Goal: Task Accomplishment & Management: Manage account settings

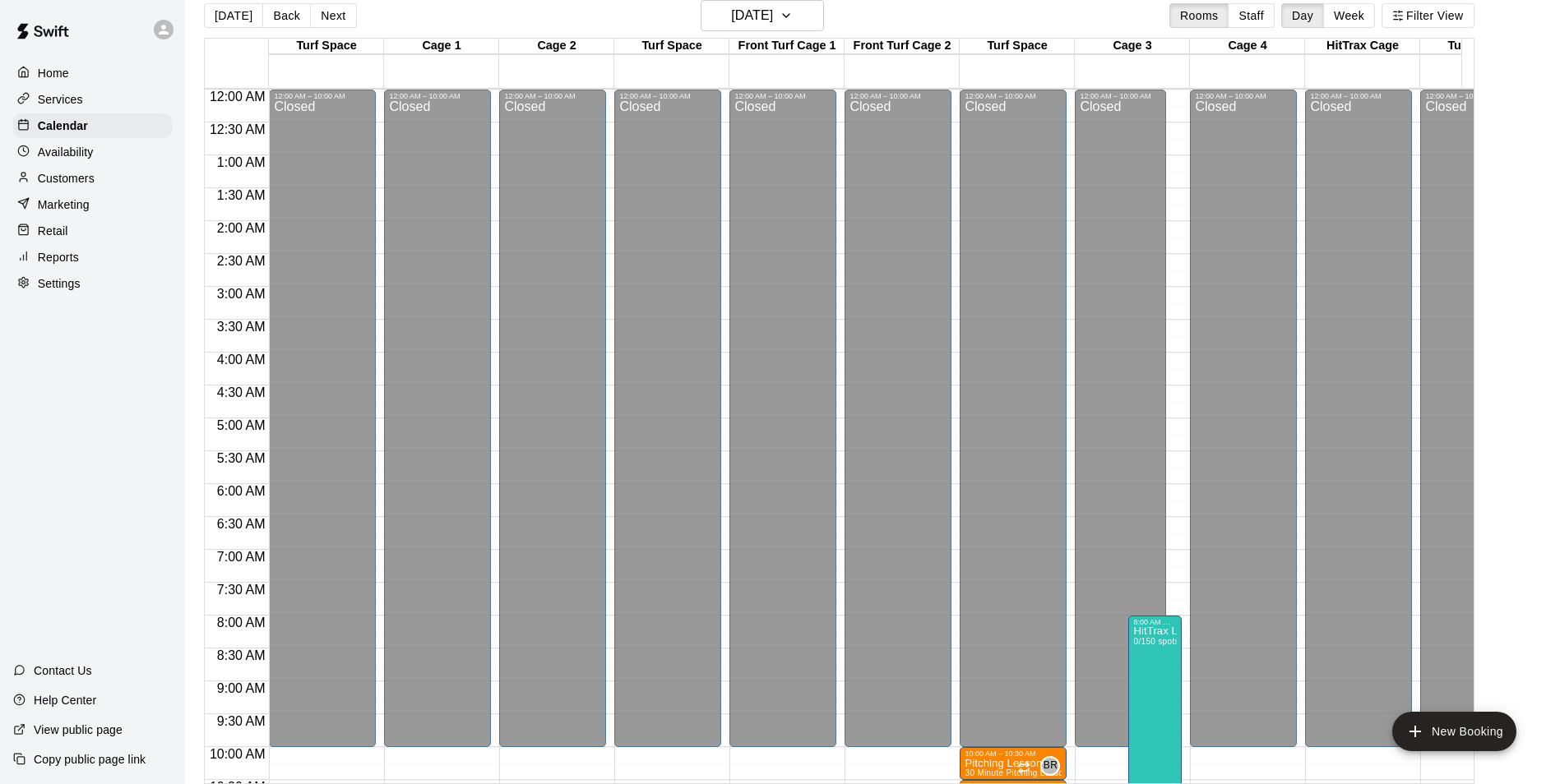
scroll to position [259, 524]
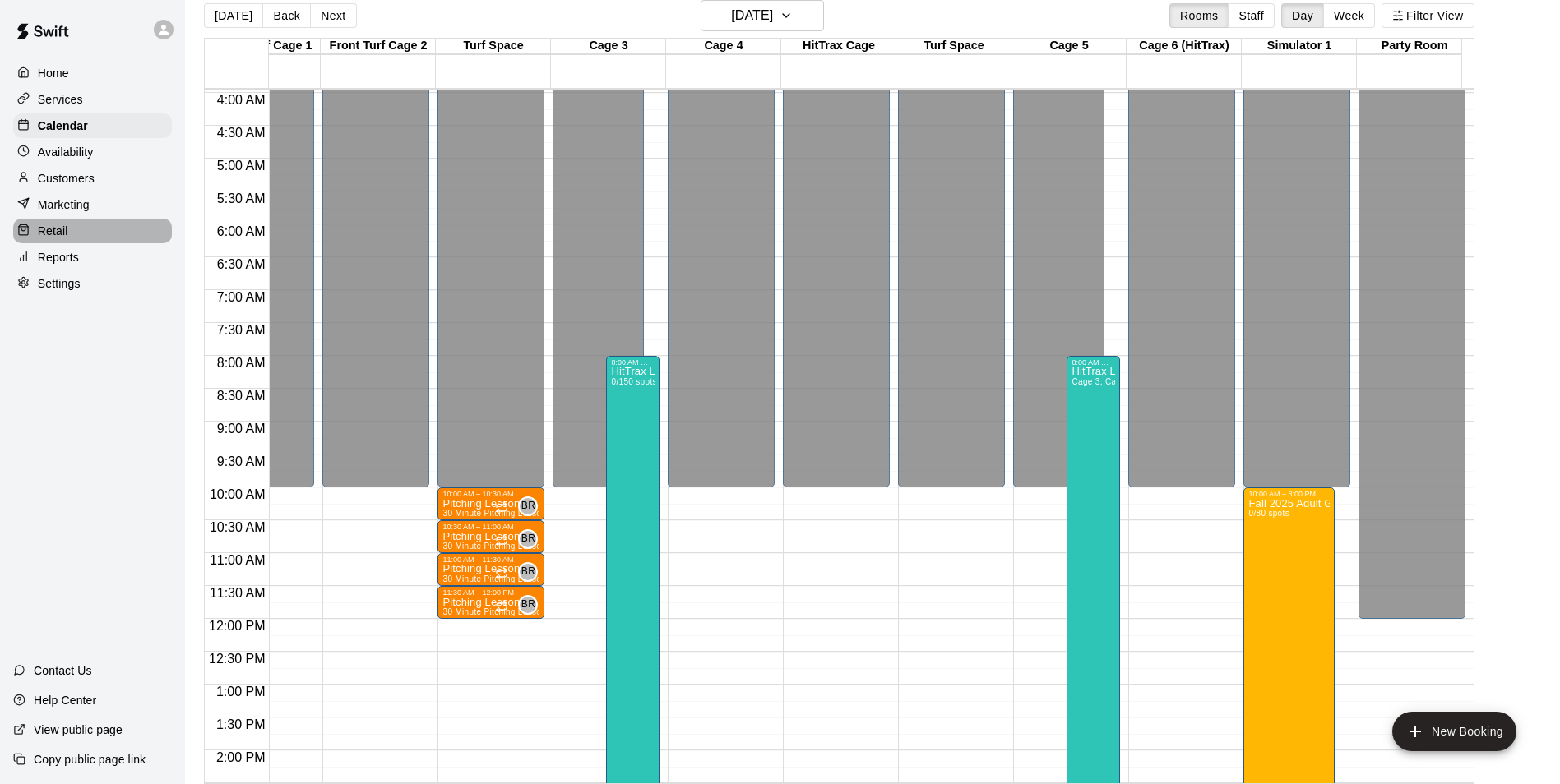
click at [83, 233] on div "Retail" at bounding box center [93, 231] width 159 height 25
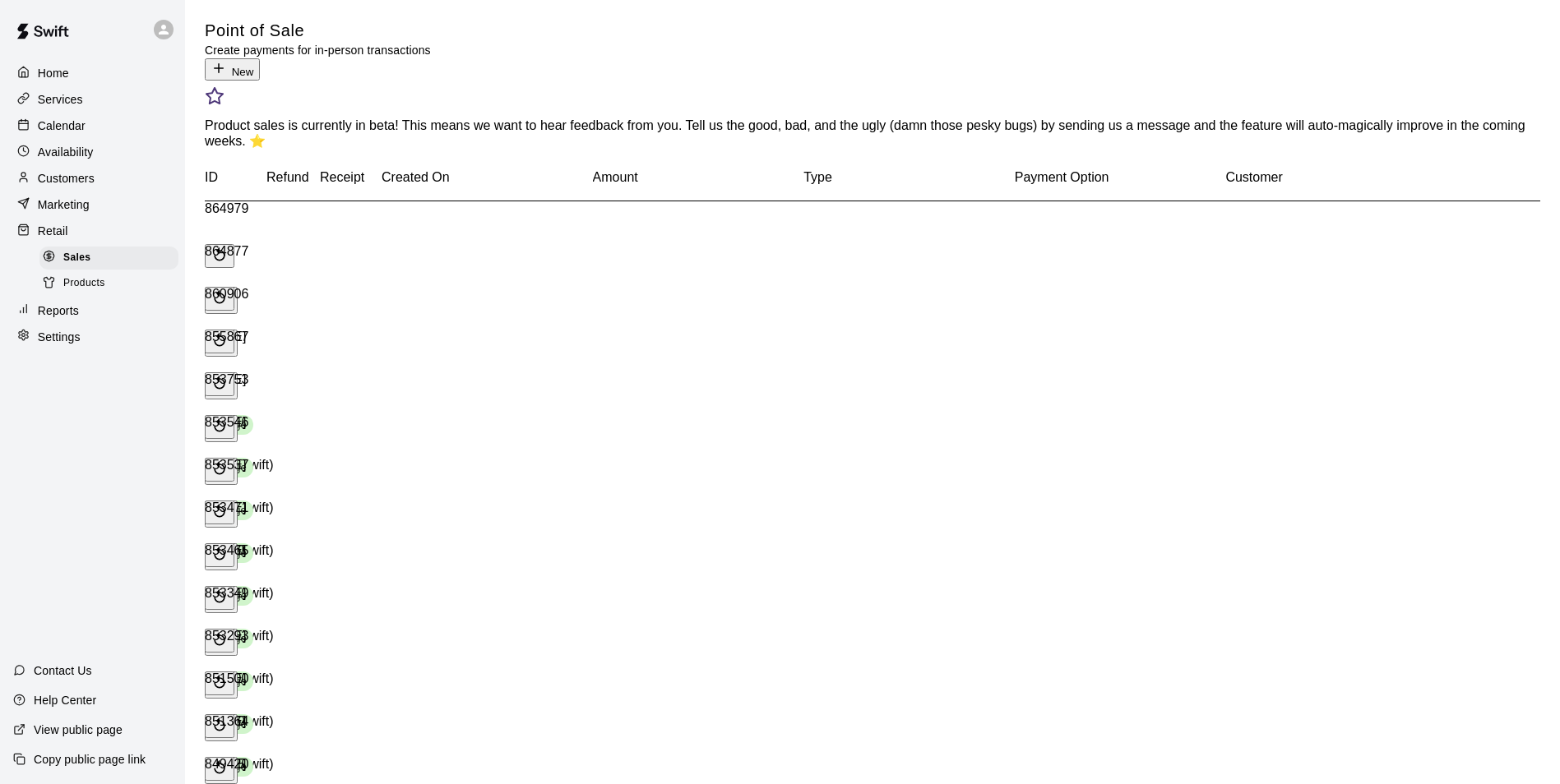
click at [259, 59] on button "New" at bounding box center [232, 69] width 55 height 22
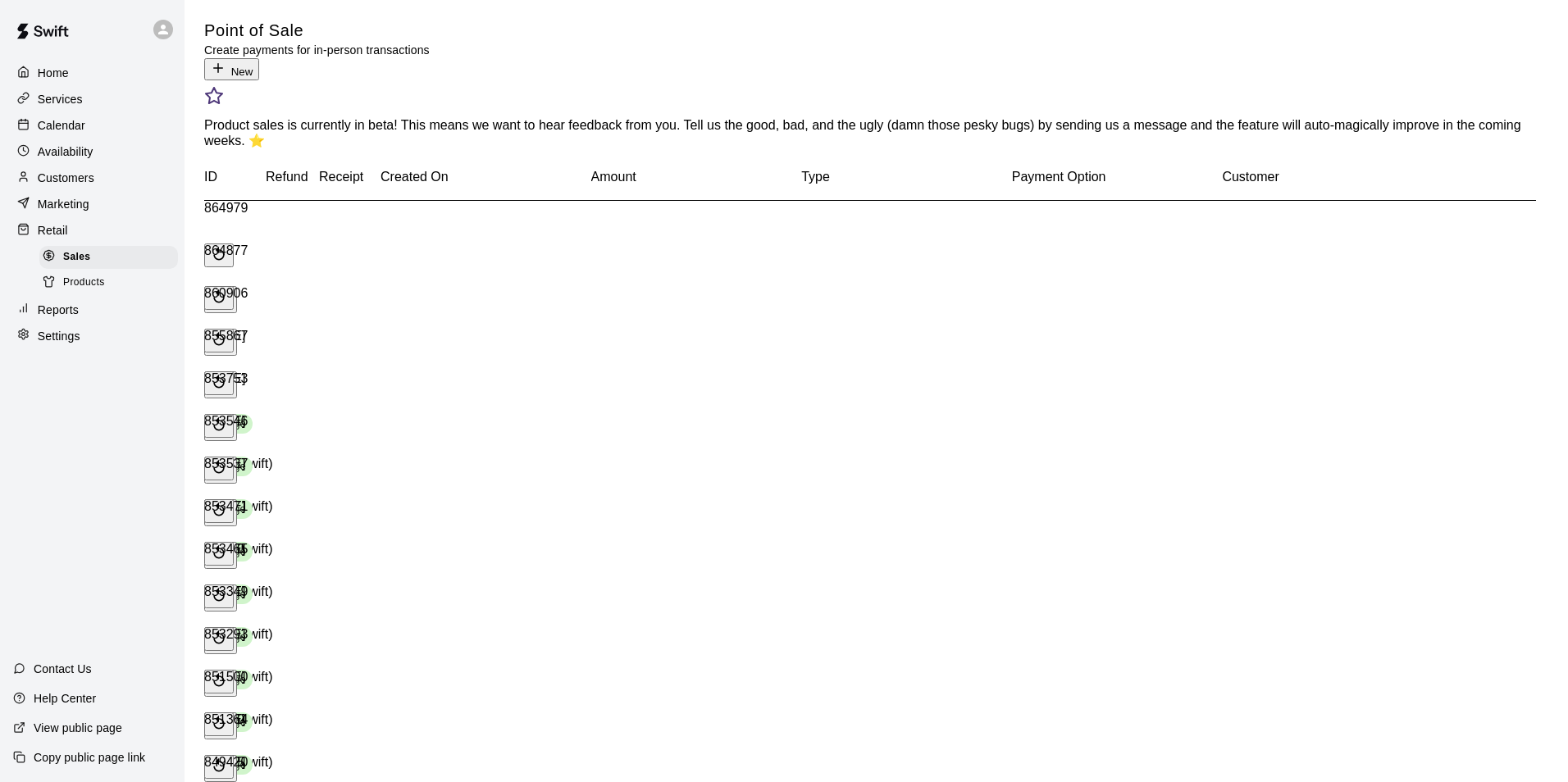
click at [259, 59] on button "New" at bounding box center [232, 69] width 55 height 22
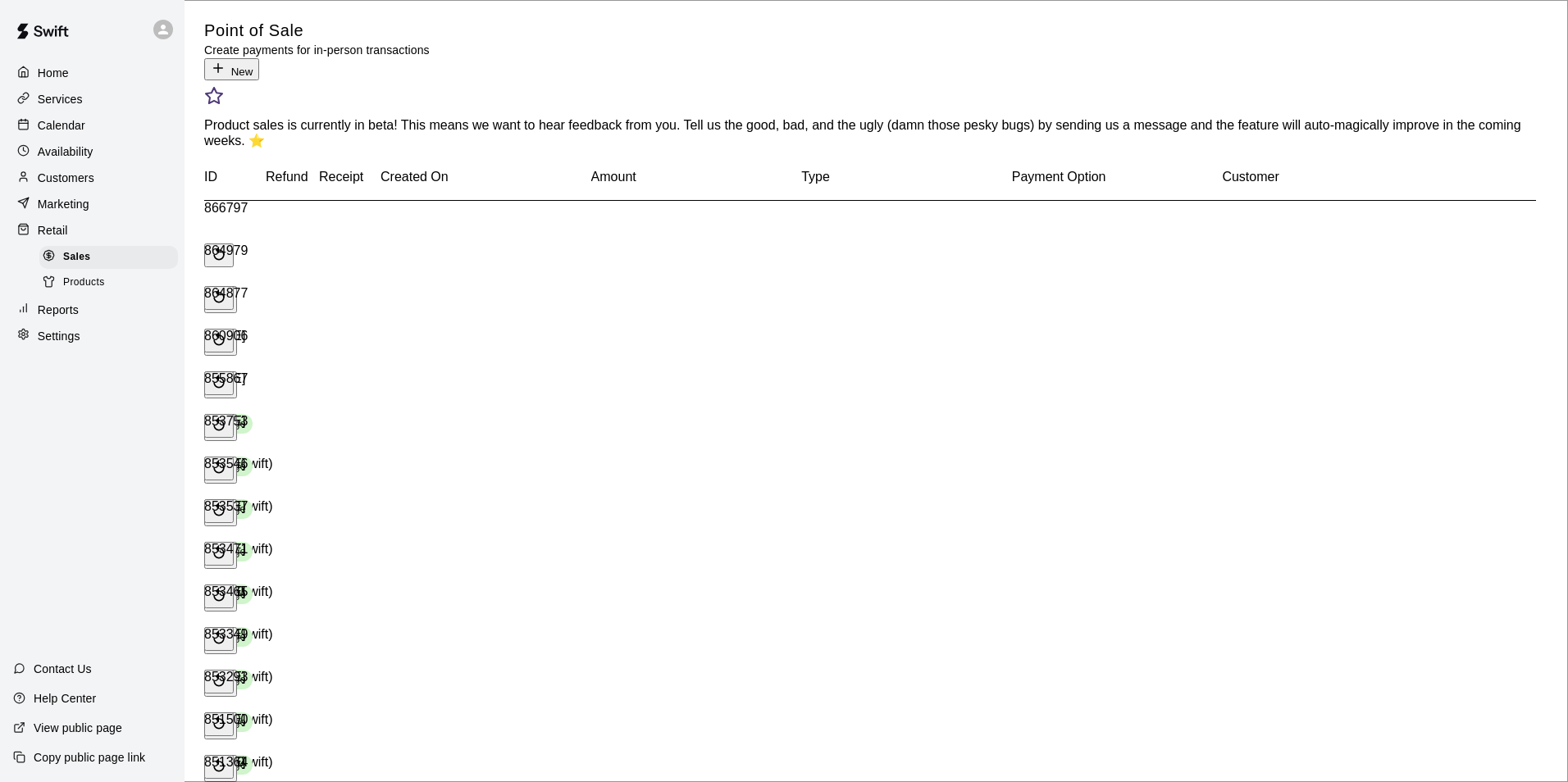
scroll to position [111, 0]
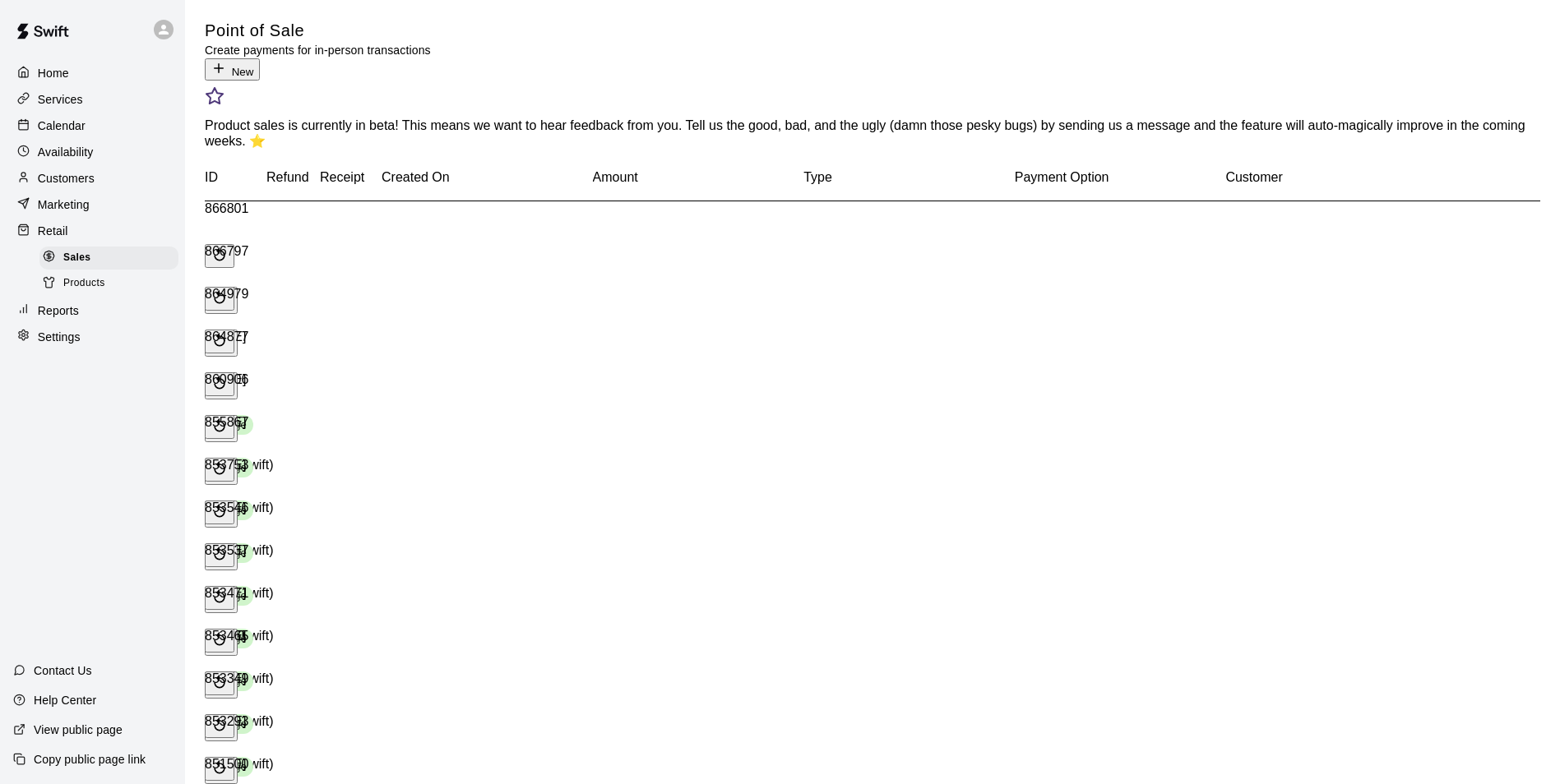
click at [259, 59] on button "New" at bounding box center [232, 69] width 55 height 22
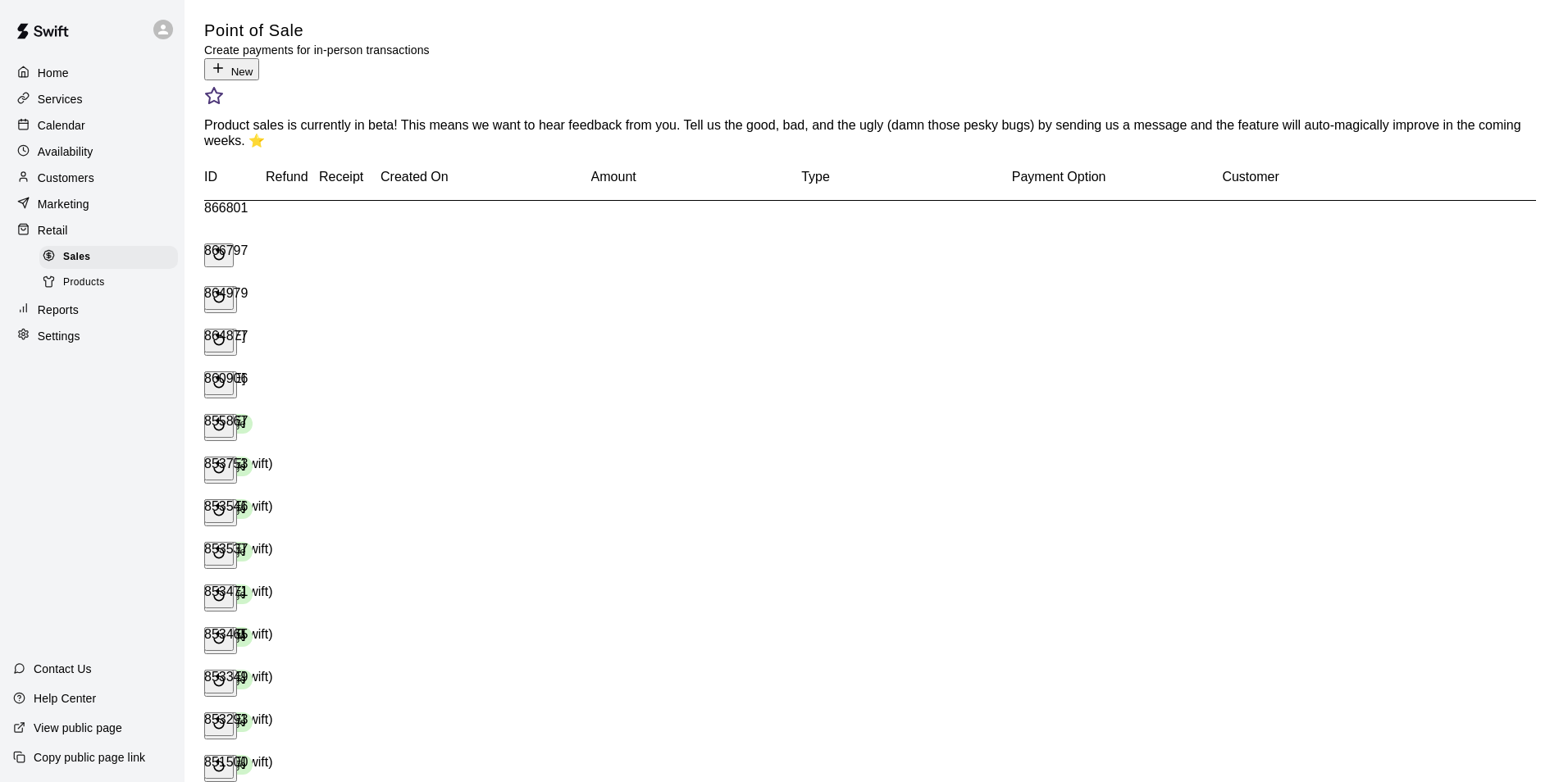
click at [66, 109] on div "Services" at bounding box center [92, 99] width 158 height 25
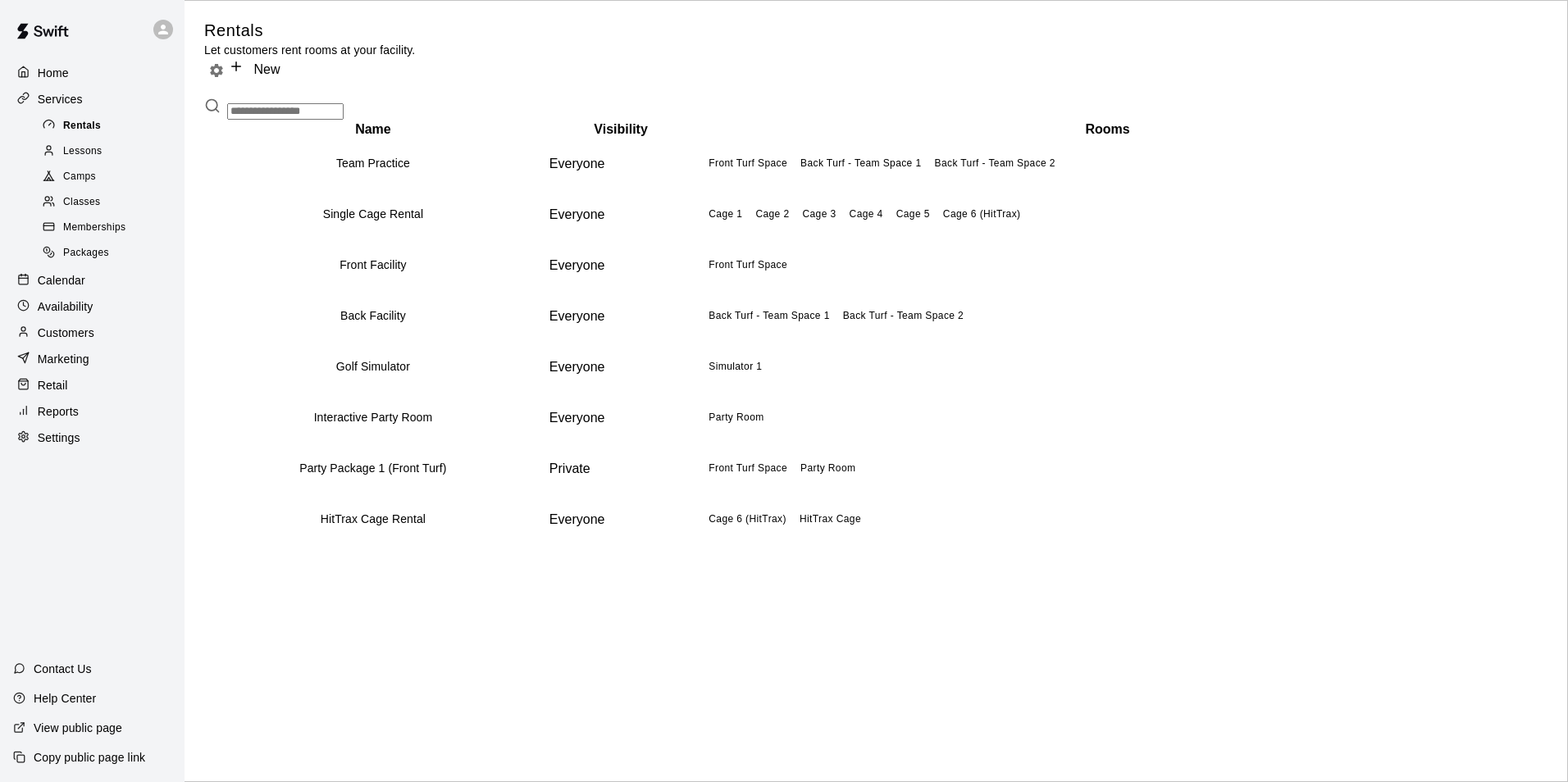
click at [90, 133] on span "Rentals" at bounding box center [82, 126] width 38 height 16
click at [330, 392] on th "Golf Simulator" at bounding box center [373, 368] width 335 height 49
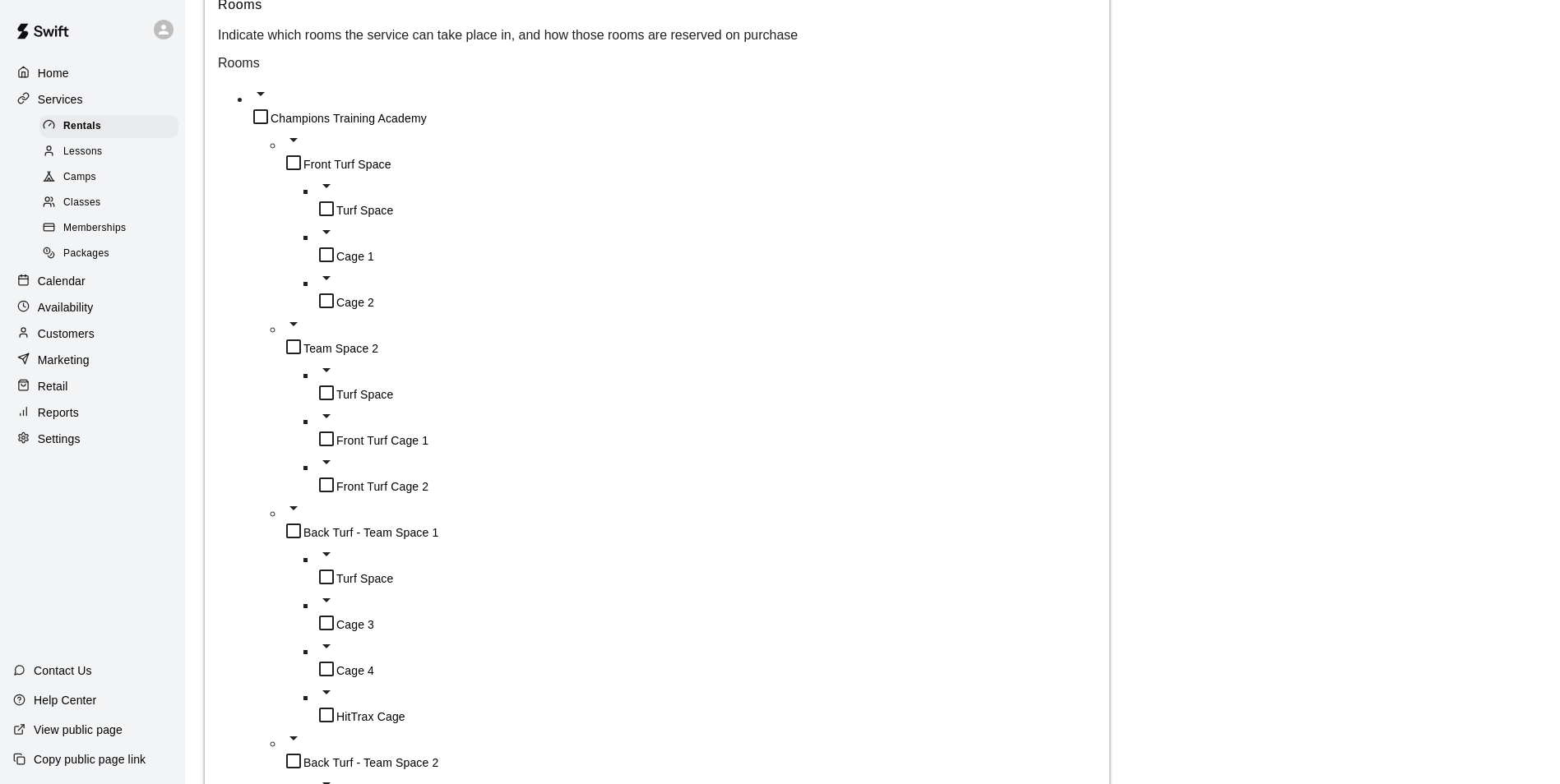
scroll to position [1238, 0]
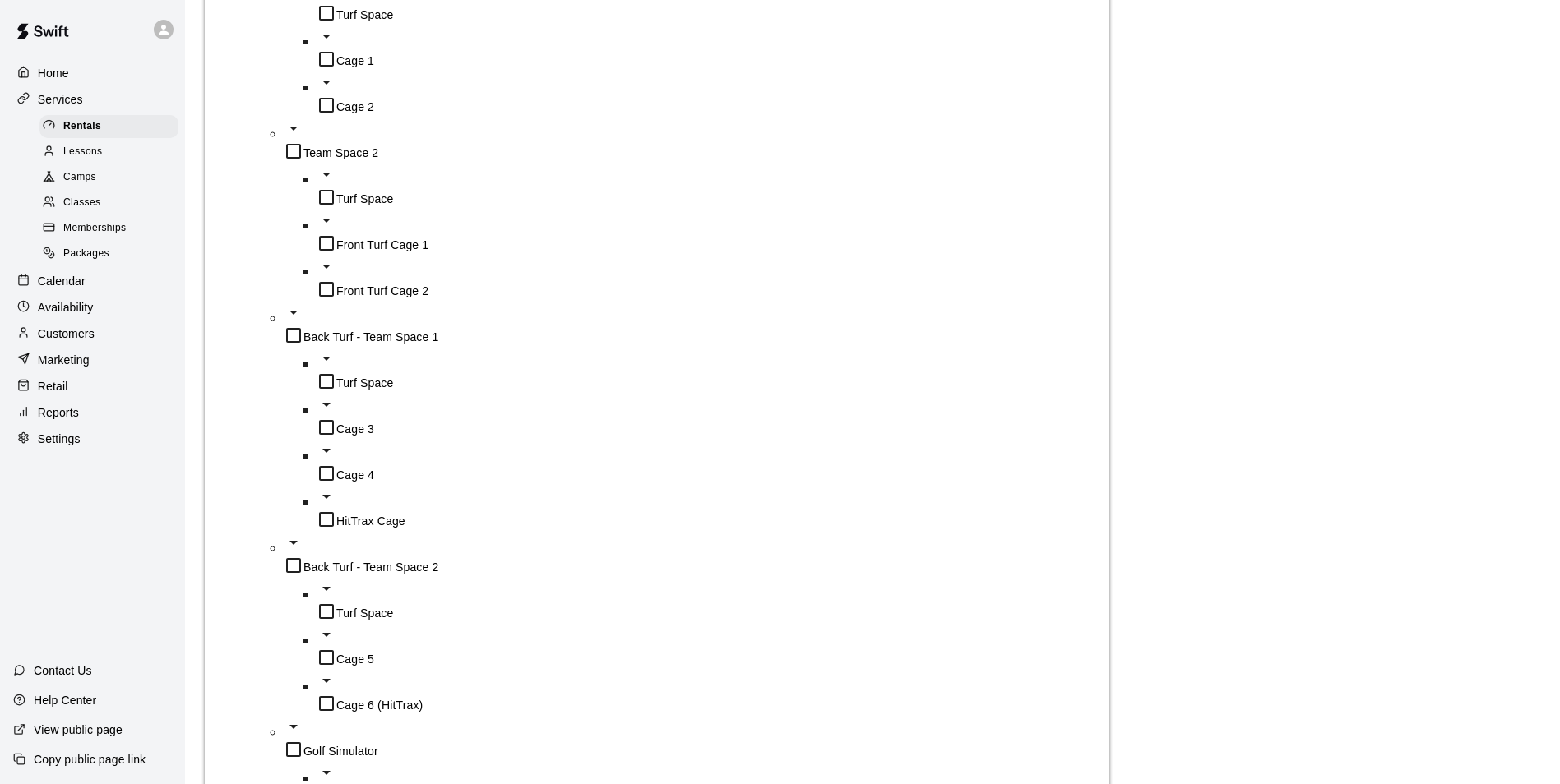
scroll to position [1484, 0]
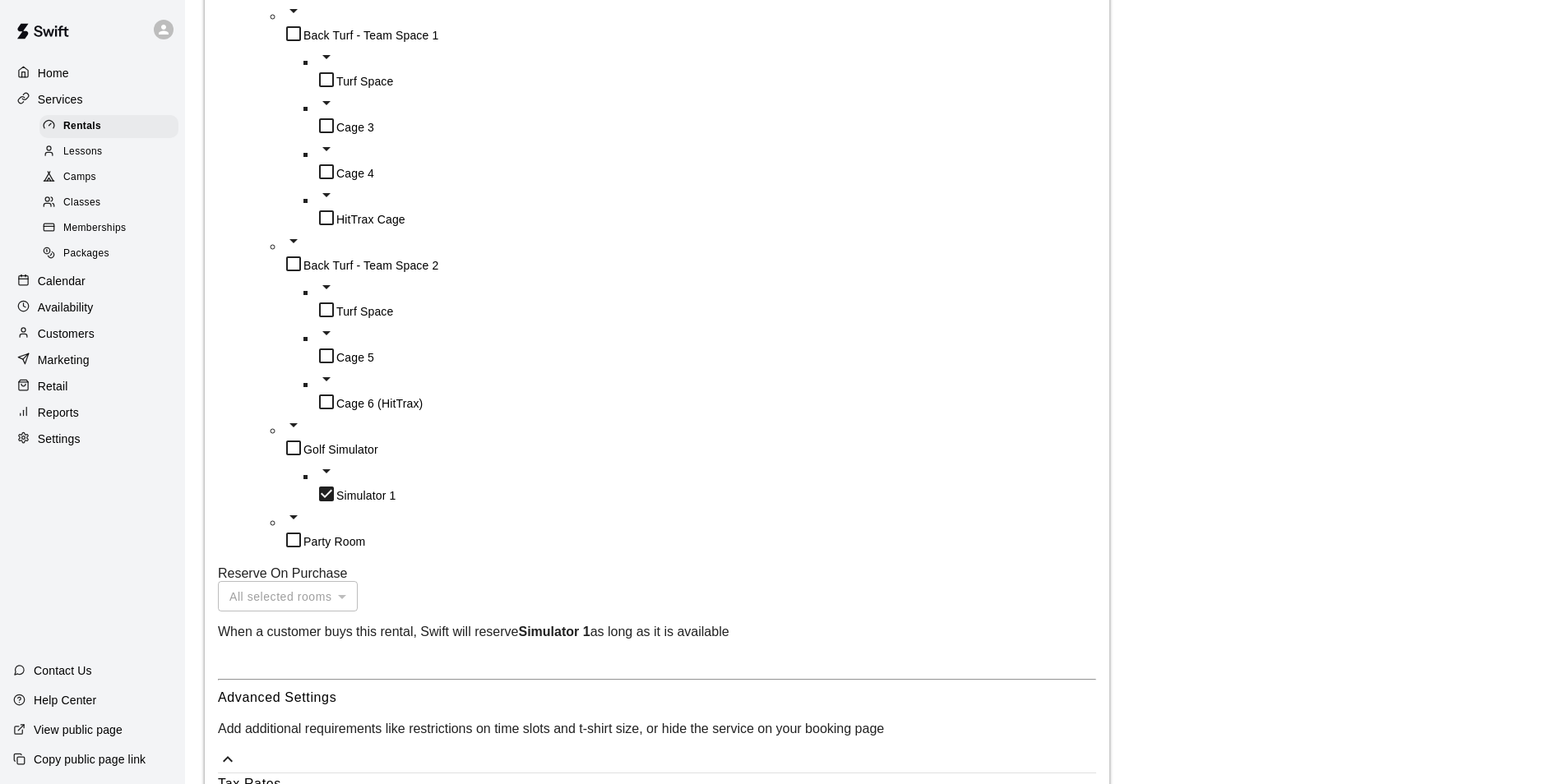
click at [563, 553] on body "**********" at bounding box center [780, 90] width 1560 height 3148
click at [575, 615] on li "Sales Tax ( 6 %)" at bounding box center [581, 615] width 164 height 27
type input "***"
click at [573, 670] on body "**********" at bounding box center [786, 121] width 1572 height 3210
click at [609, 738] on li "Processing Fee ( 3.5% )" at bounding box center [581, 737] width 164 height 27
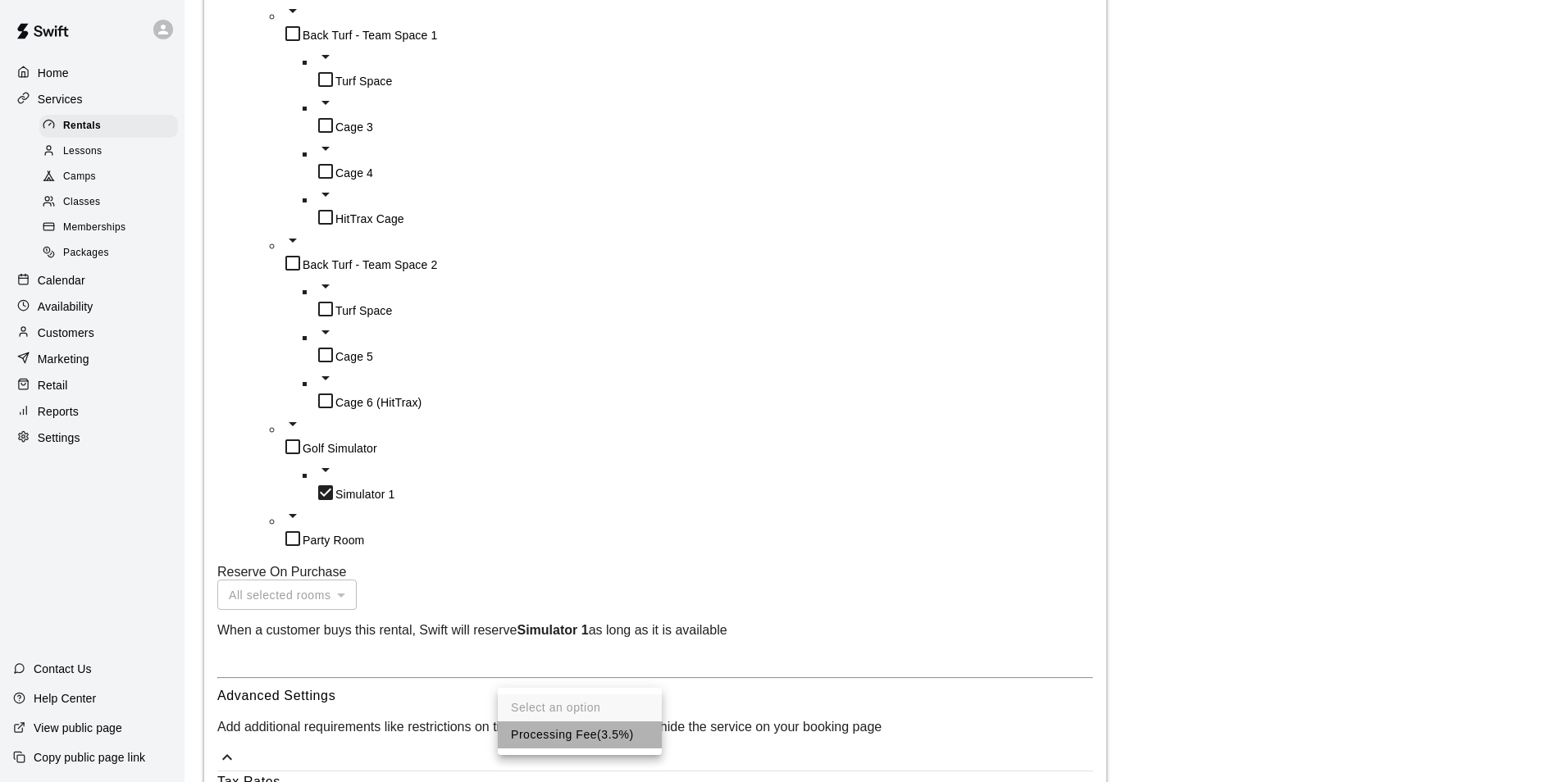
type input "**"
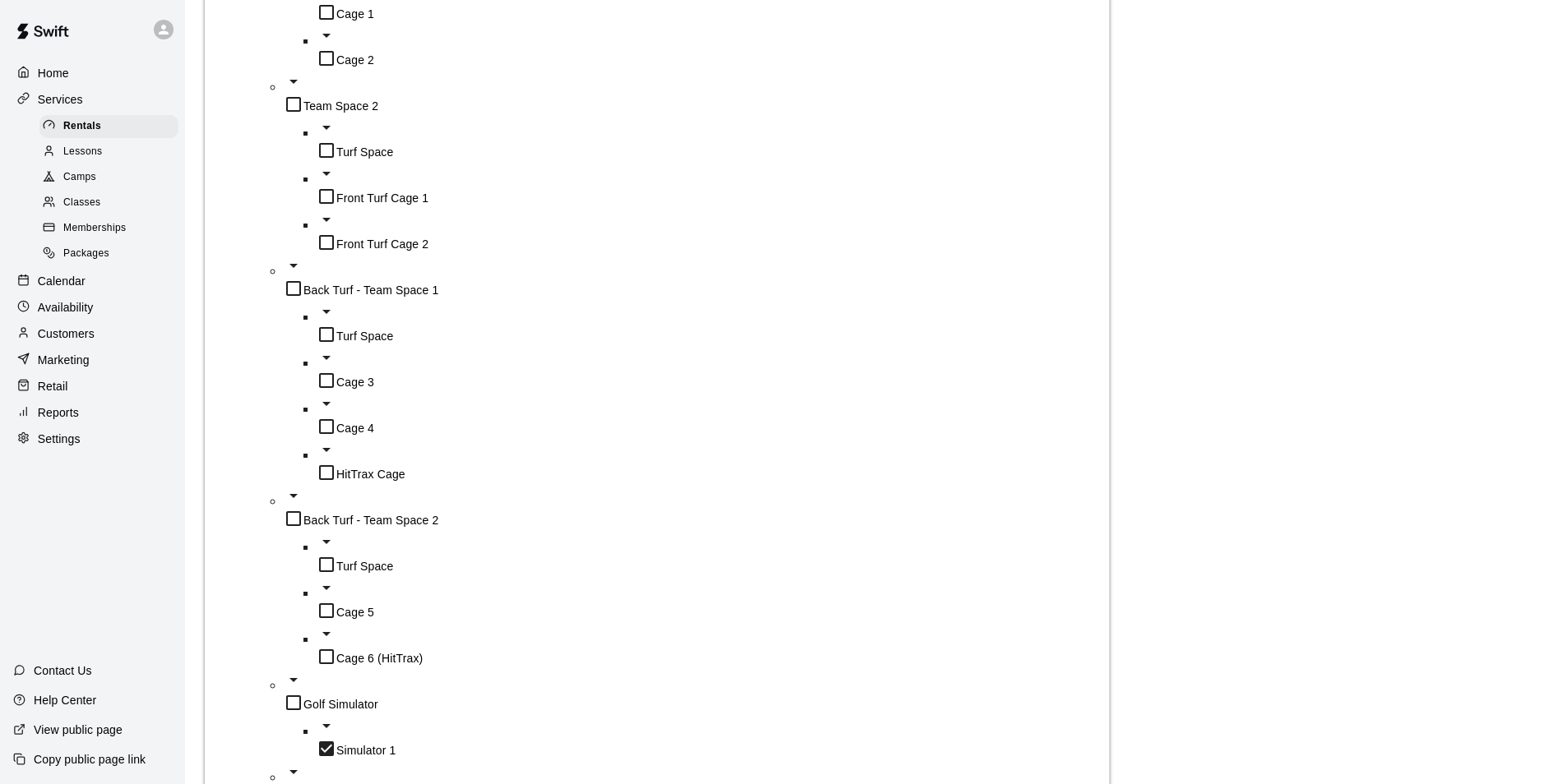
scroll to position [1233, 0]
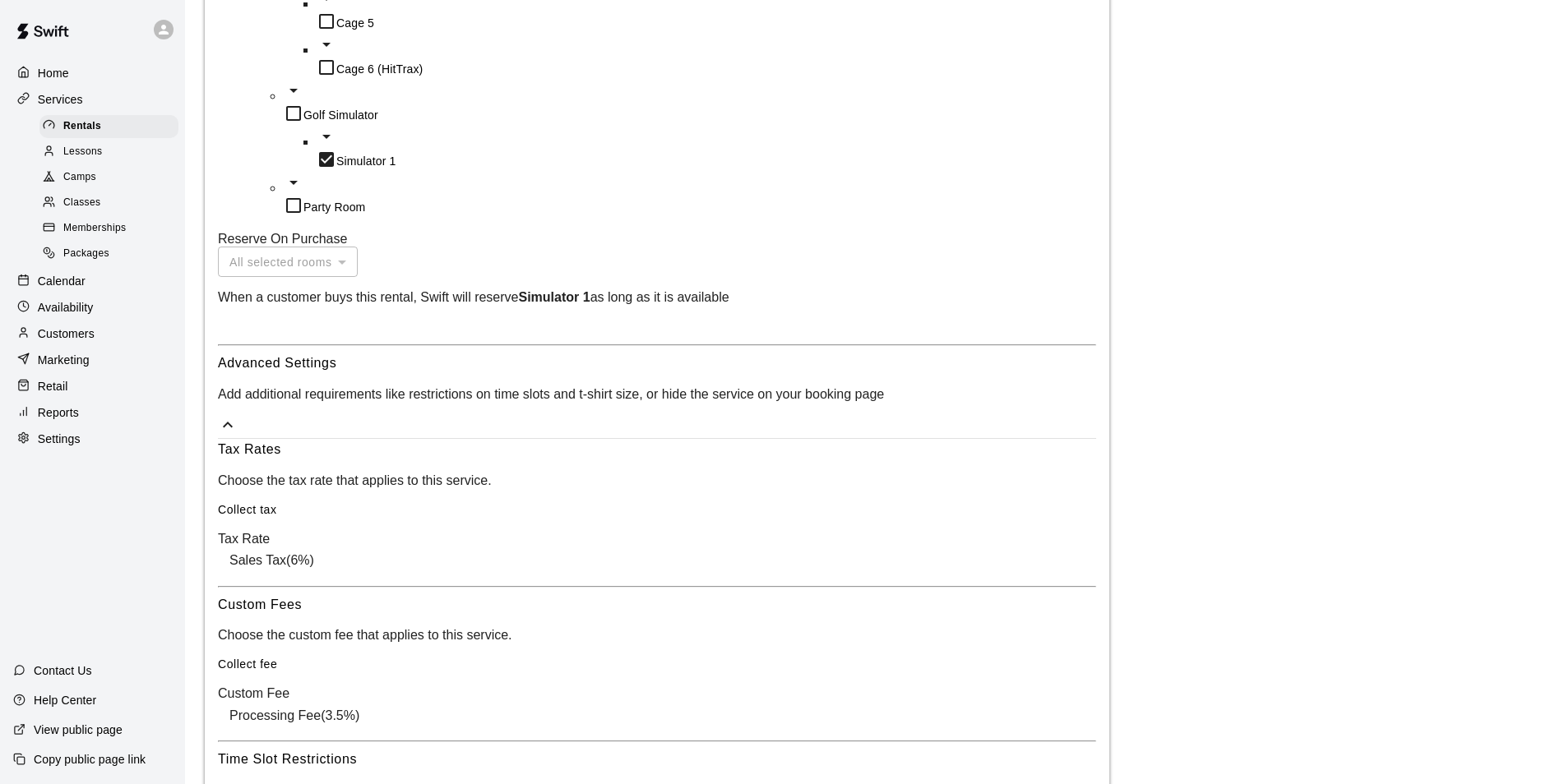
scroll to position [1972, 0]
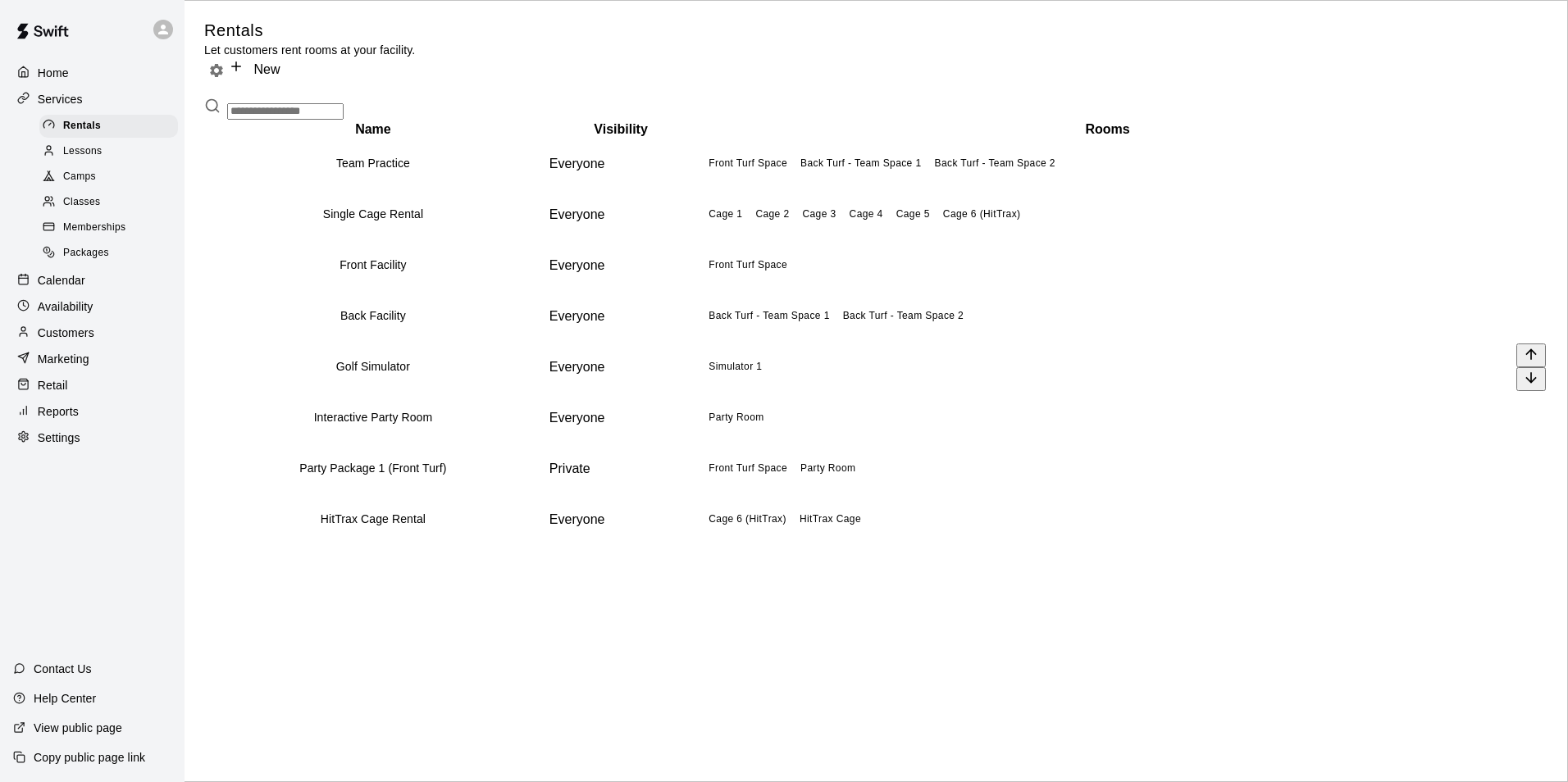
click at [272, 377] on h6 "Golf Simulator" at bounding box center [373, 368] width 333 height 18
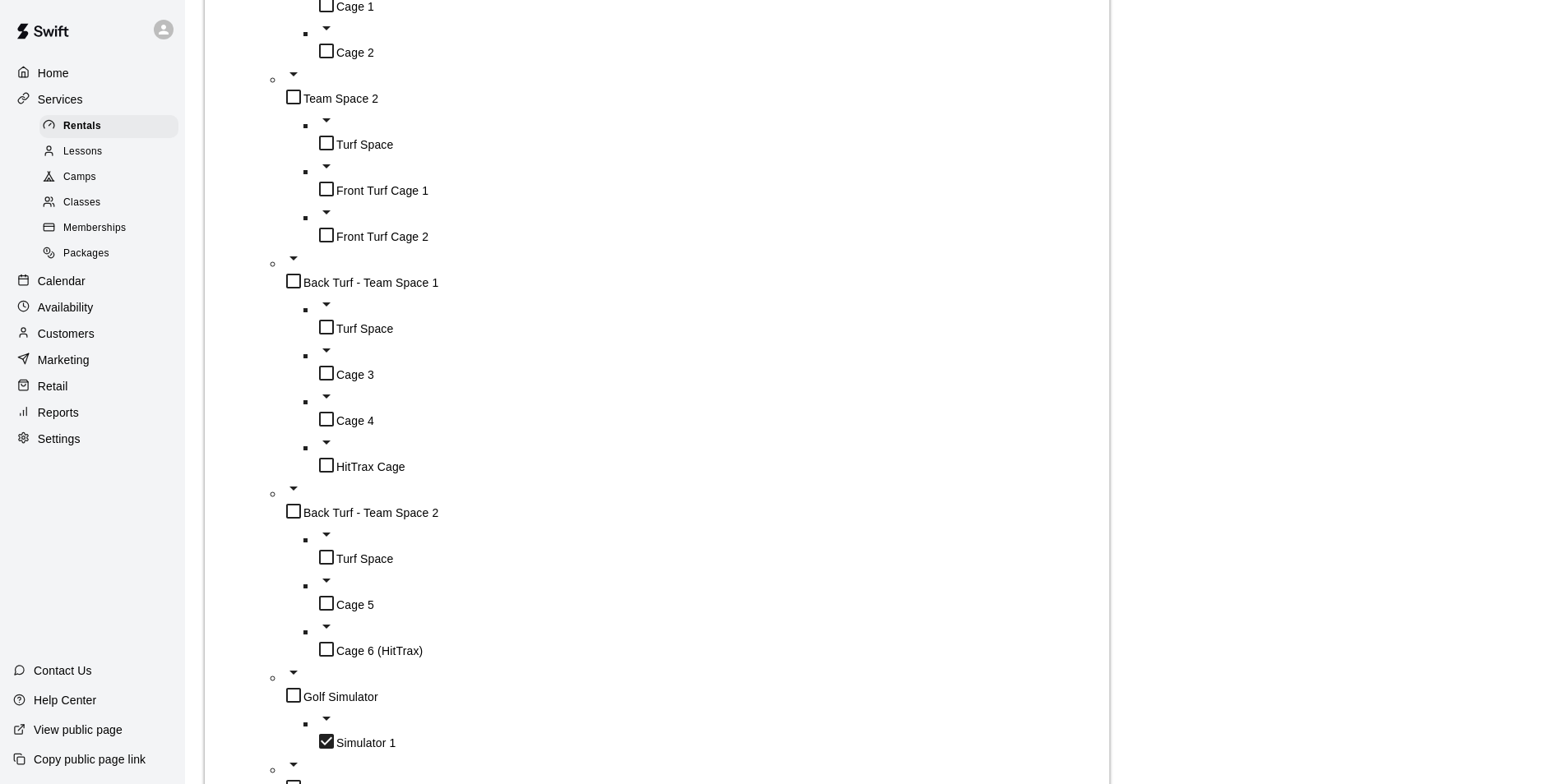
scroll to position [1238, 0]
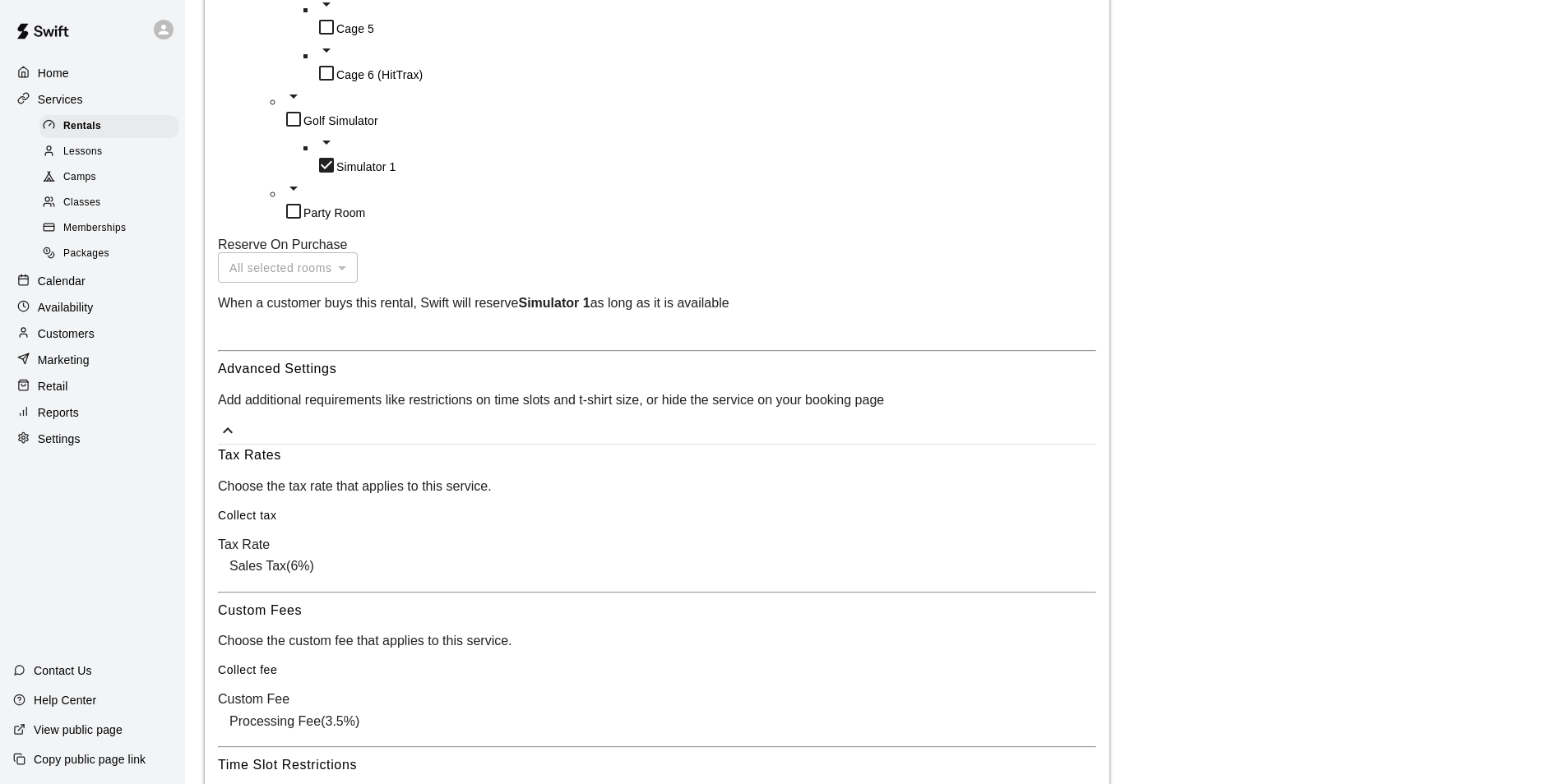
scroll to position [1972, 0]
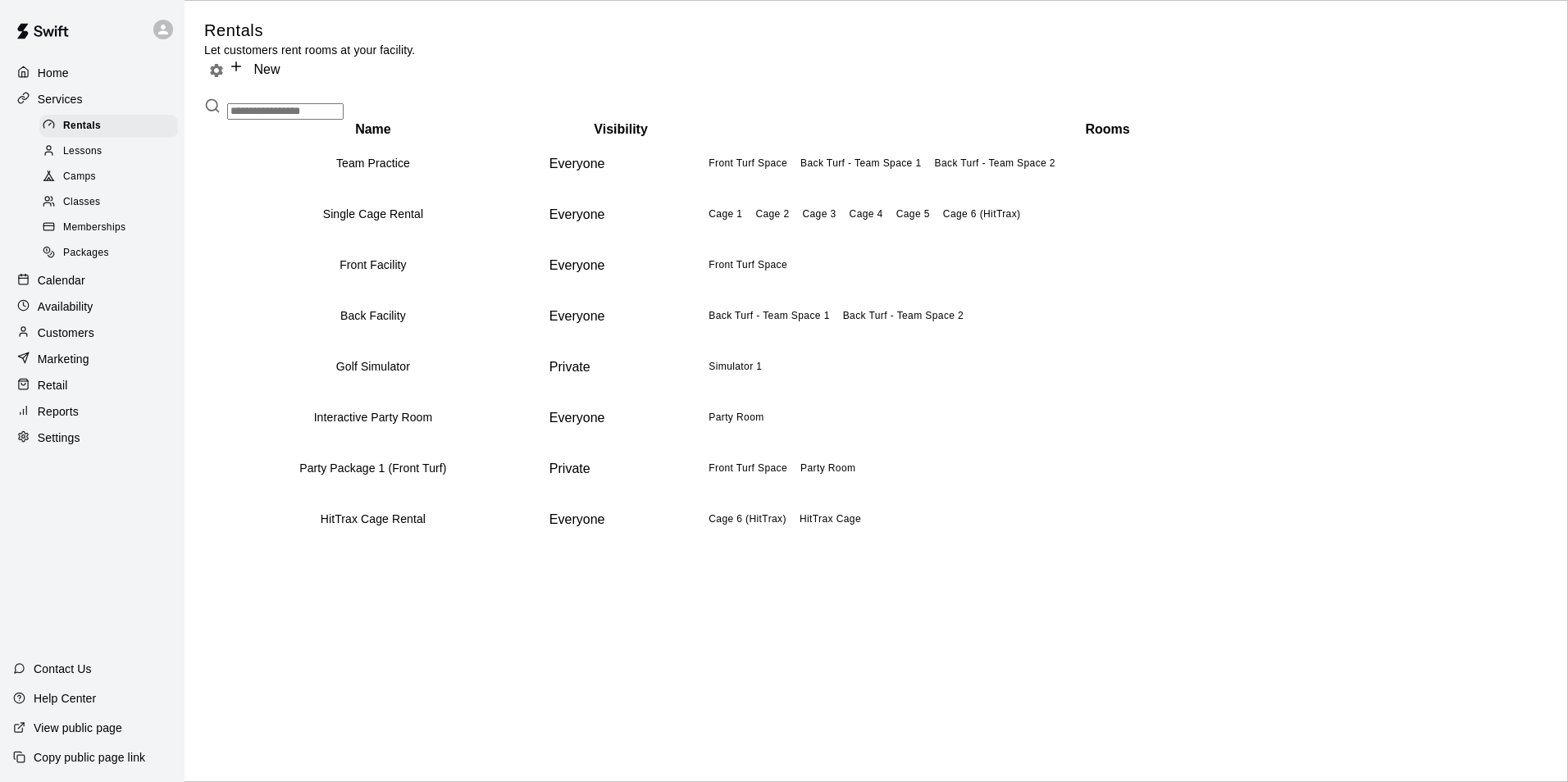
click at [84, 341] on p "Customers" at bounding box center [66, 333] width 57 height 16
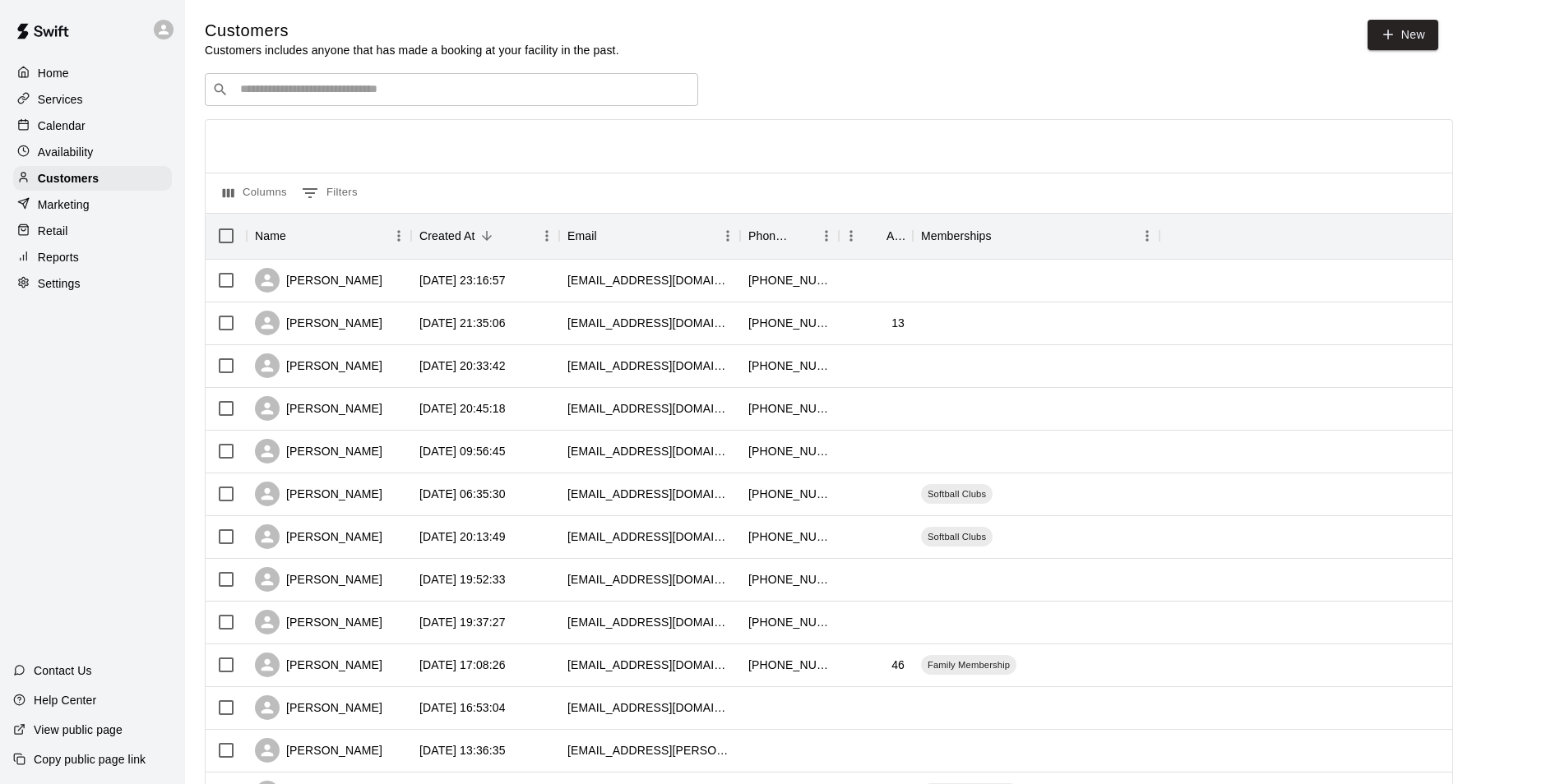
click at [349, 88] on input "Search customers by name or email" at bounding box center [463, 90] width 455 height 17
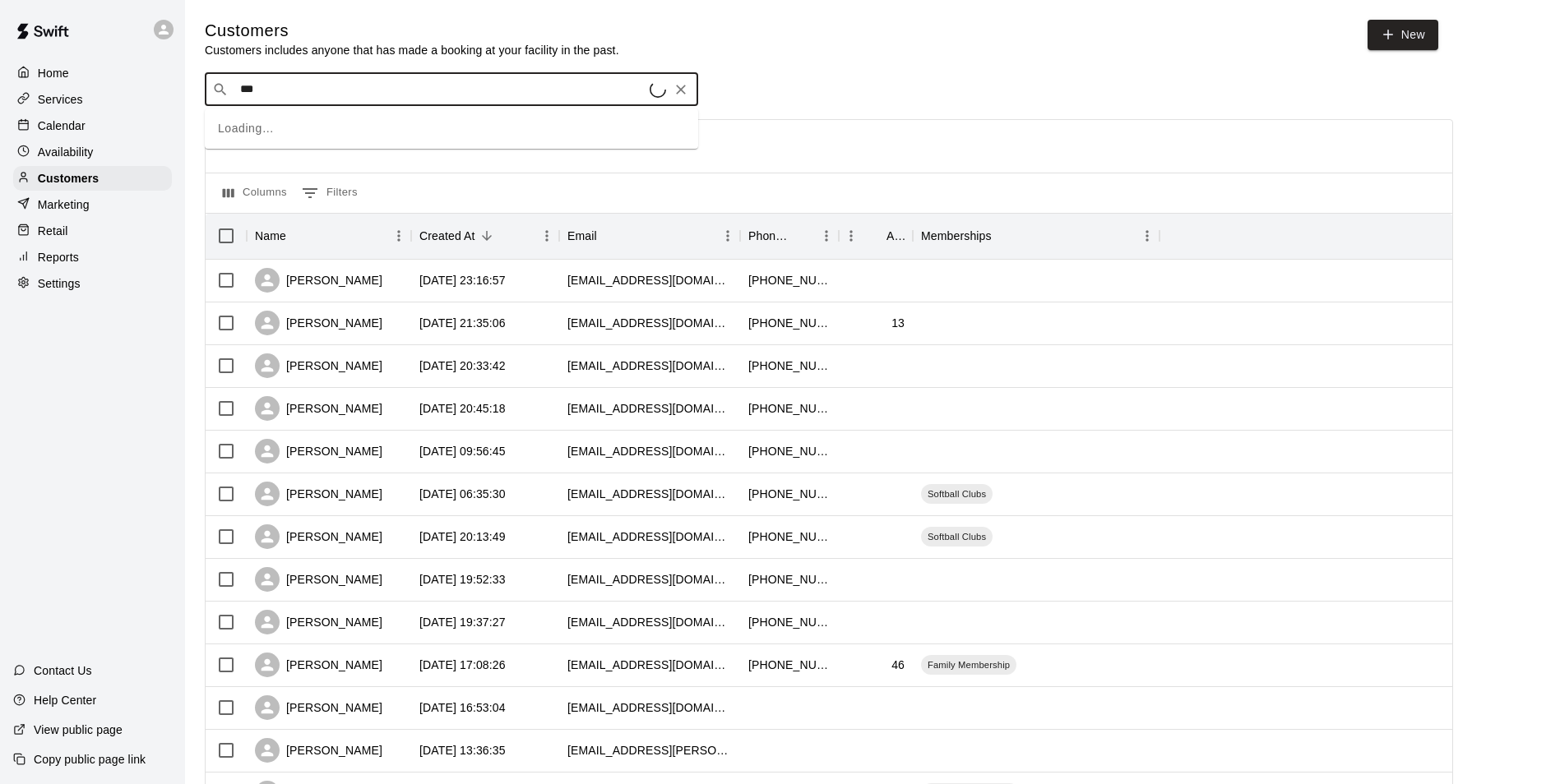
type input "****"
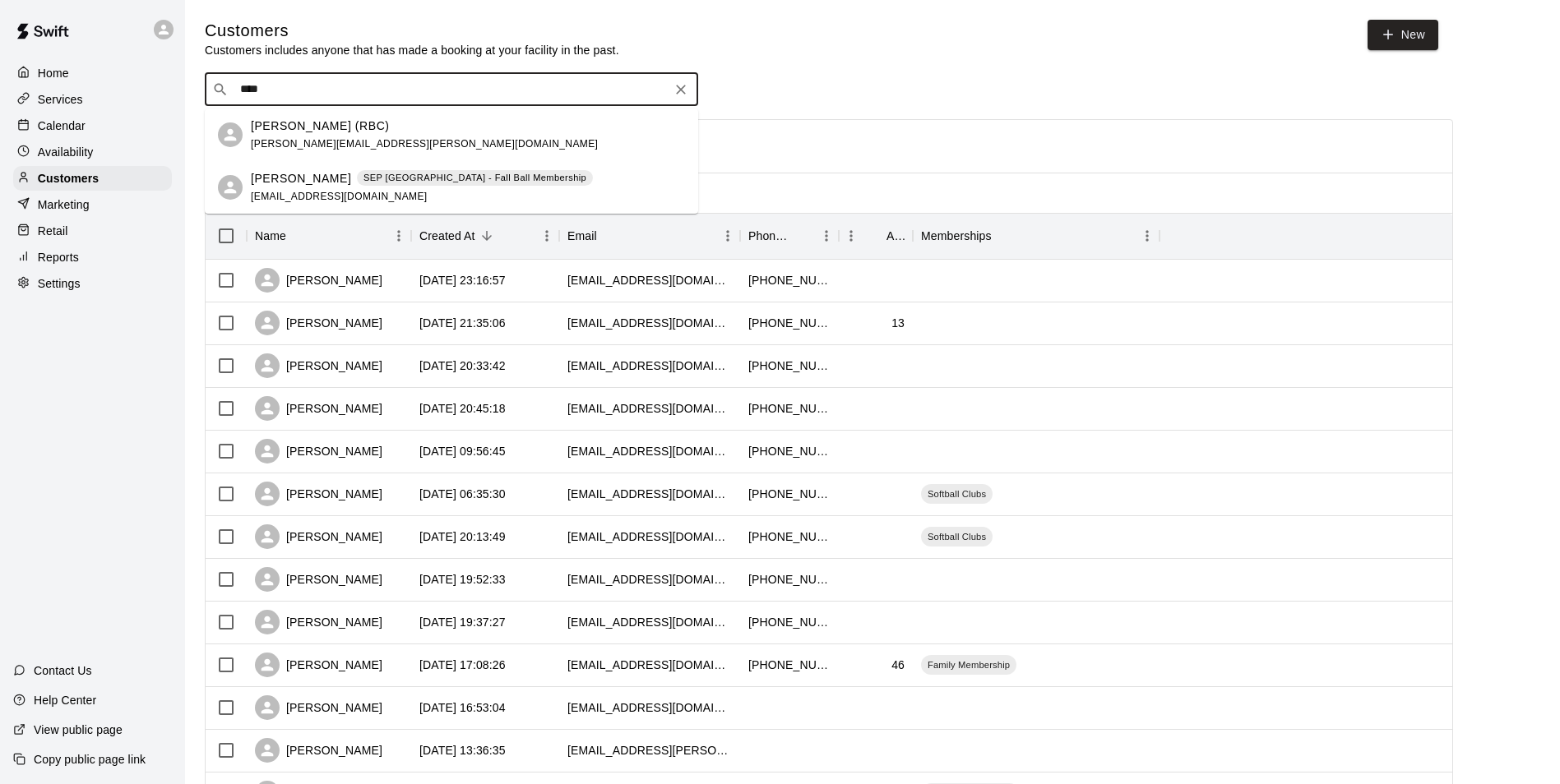
click at [323, 128] on p "[PERSON_NAME] (RBC)" at bounding box center [321, 126] width 139 height 17
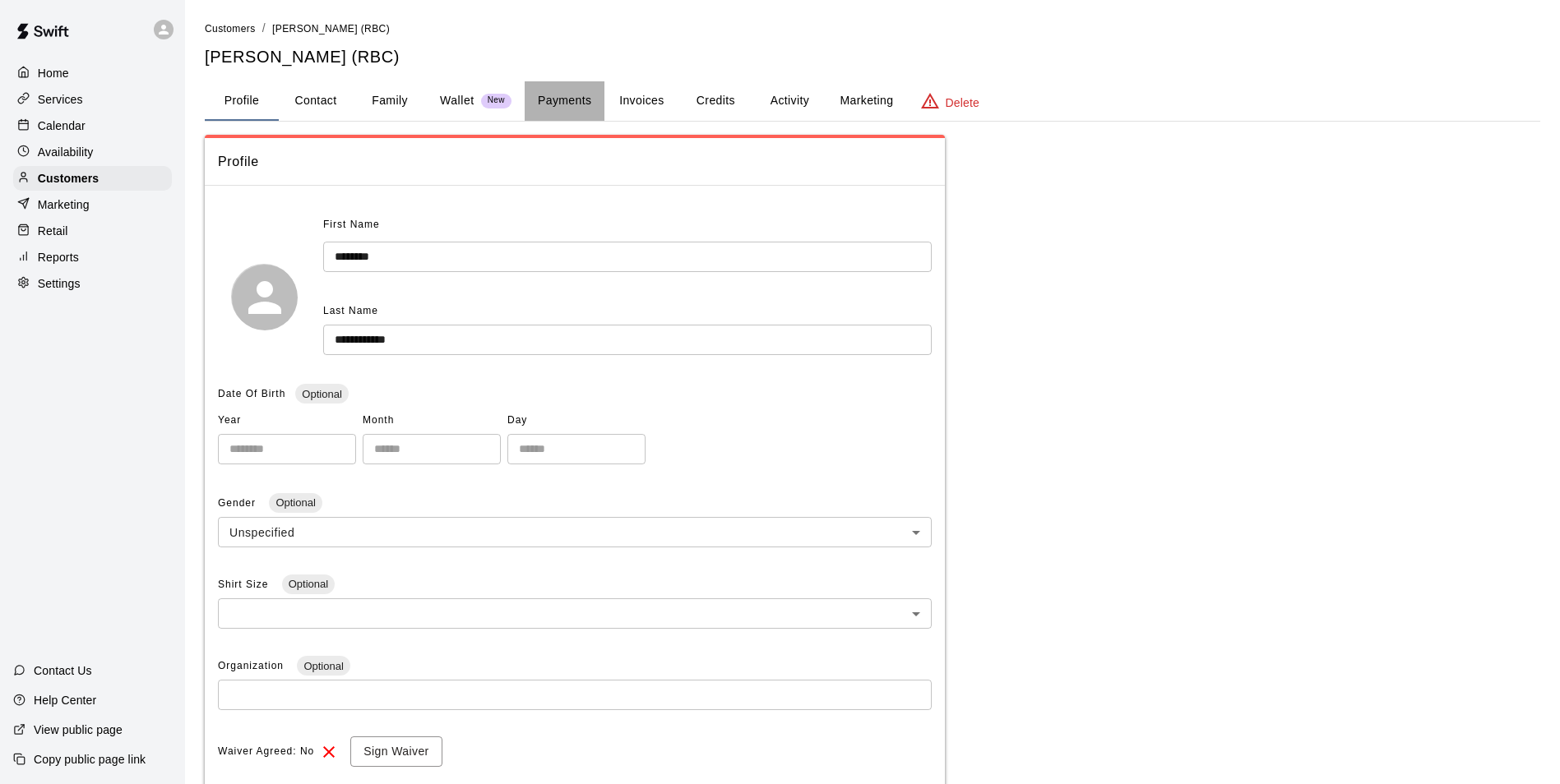
click at [576, 101] on button "Payments" at bounding box center [564, 102] width 80 height 40
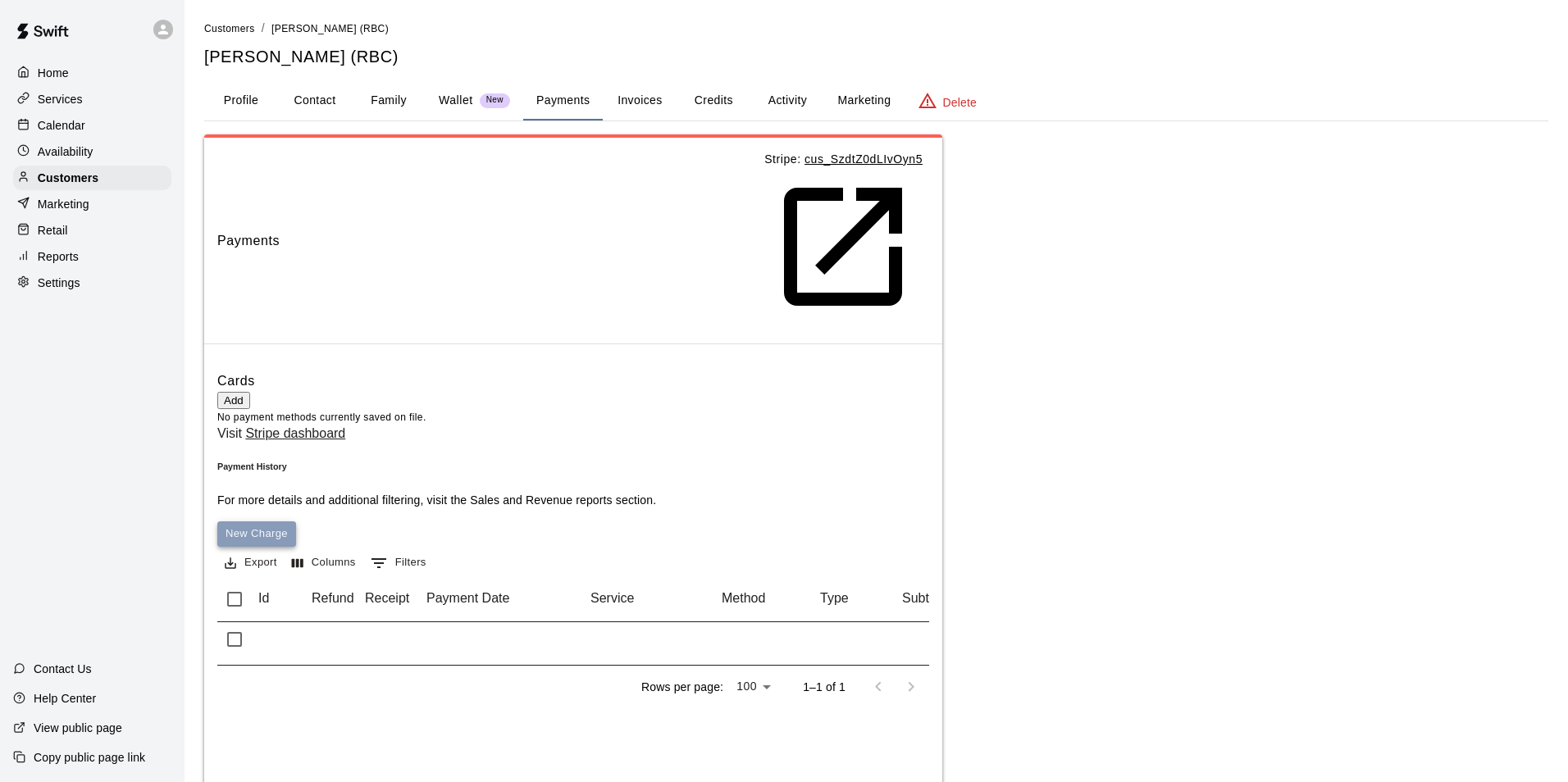
click at [296, 522] on button "New Charge" at bounding box center [257, 534] width 79 height 26
click at [623, 94] on button "Invoices" at bounding box center [639, 101] width 74 height 40
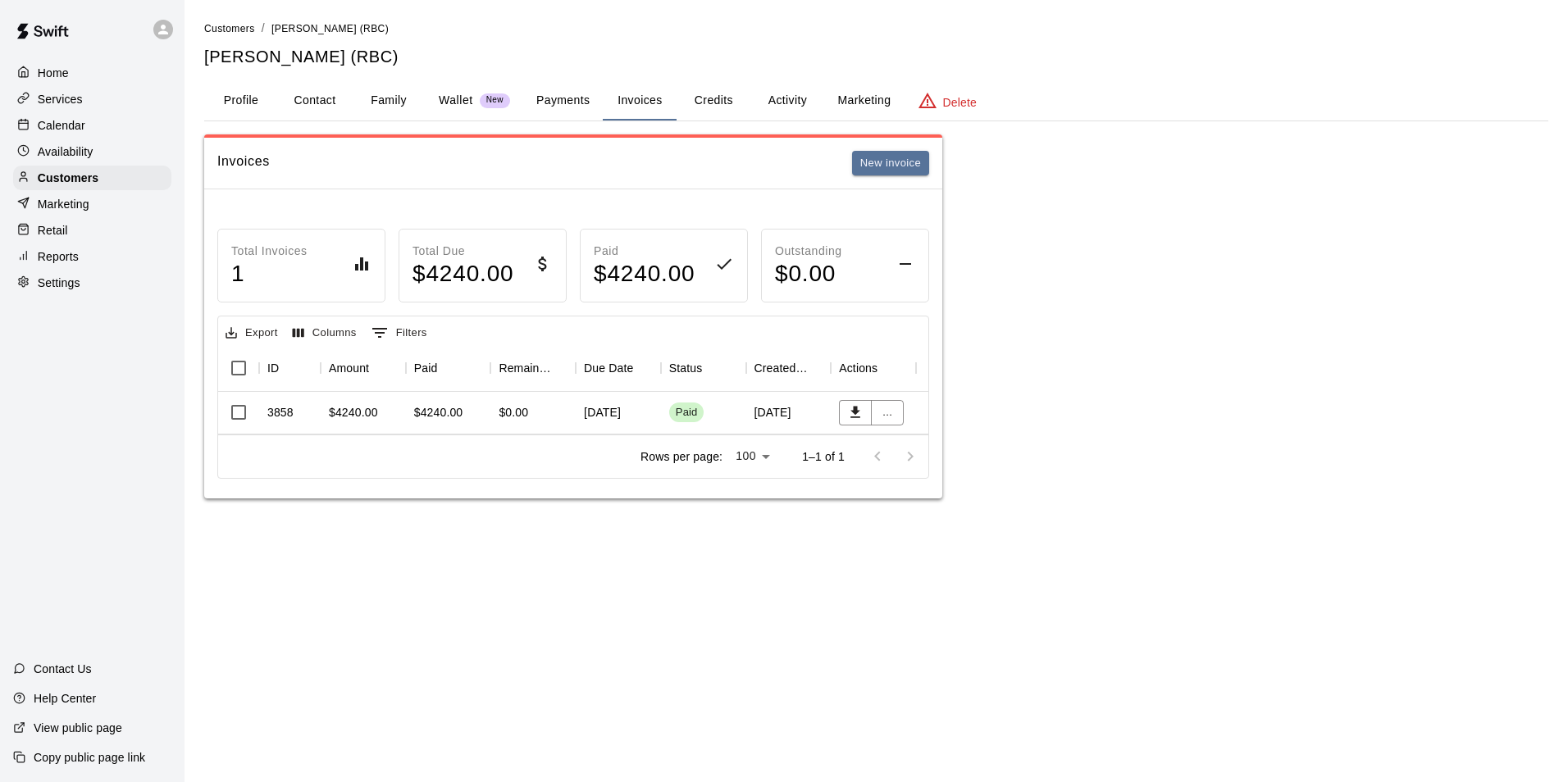
click at [901, 179] on div "Invoices New invoice" at bounding box center [573, 163] width 738 height 52
click at [901, 169] on button "New invoice" at bounding box center [891, 163] width 77 height 26
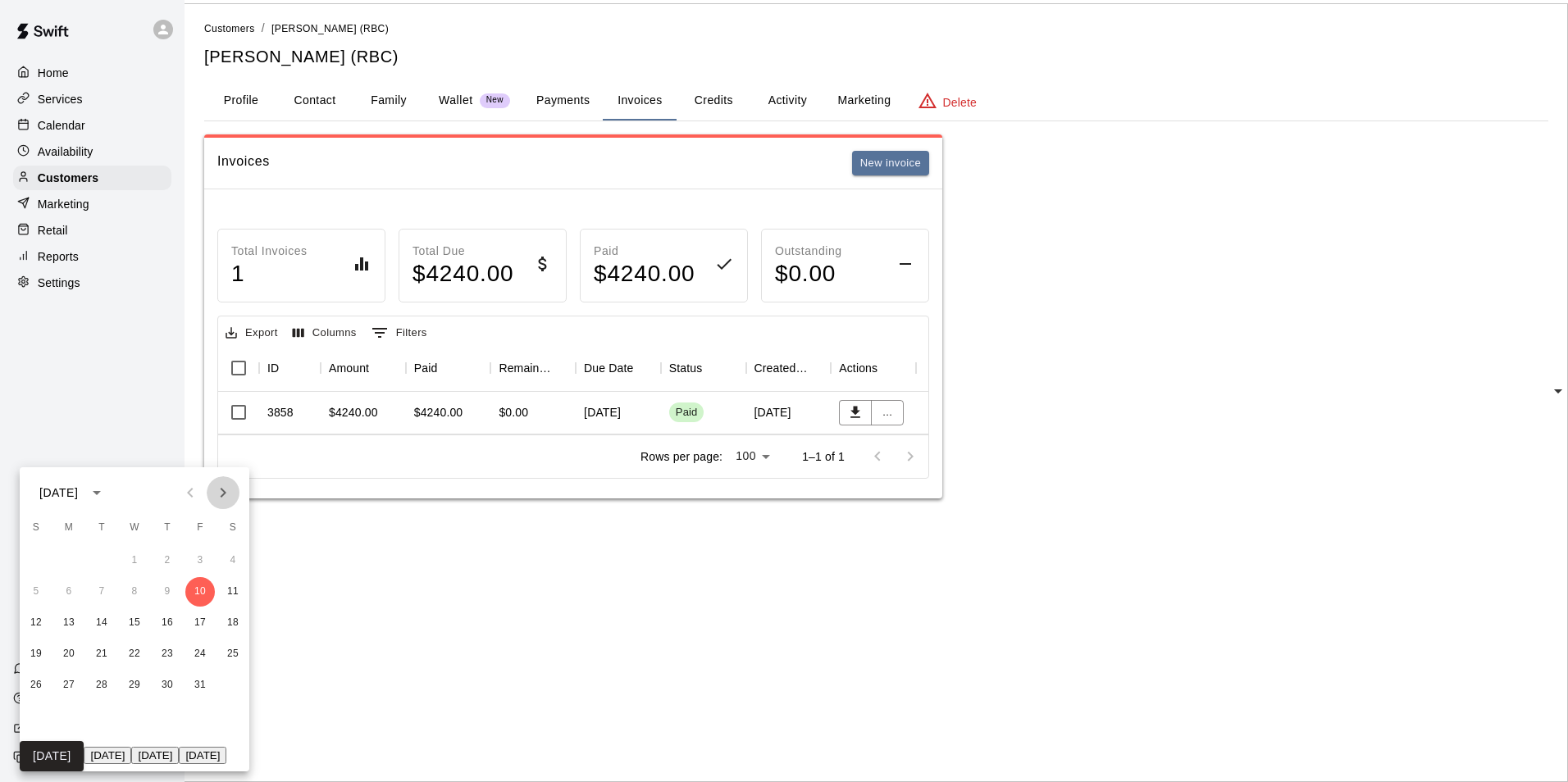
click at [233, 503] on icon "Next month" at bounding box center [223, 493] width 20 height 20
click at [248, 574] on button "1" at bounding box center [233, 561] width 30 height 30
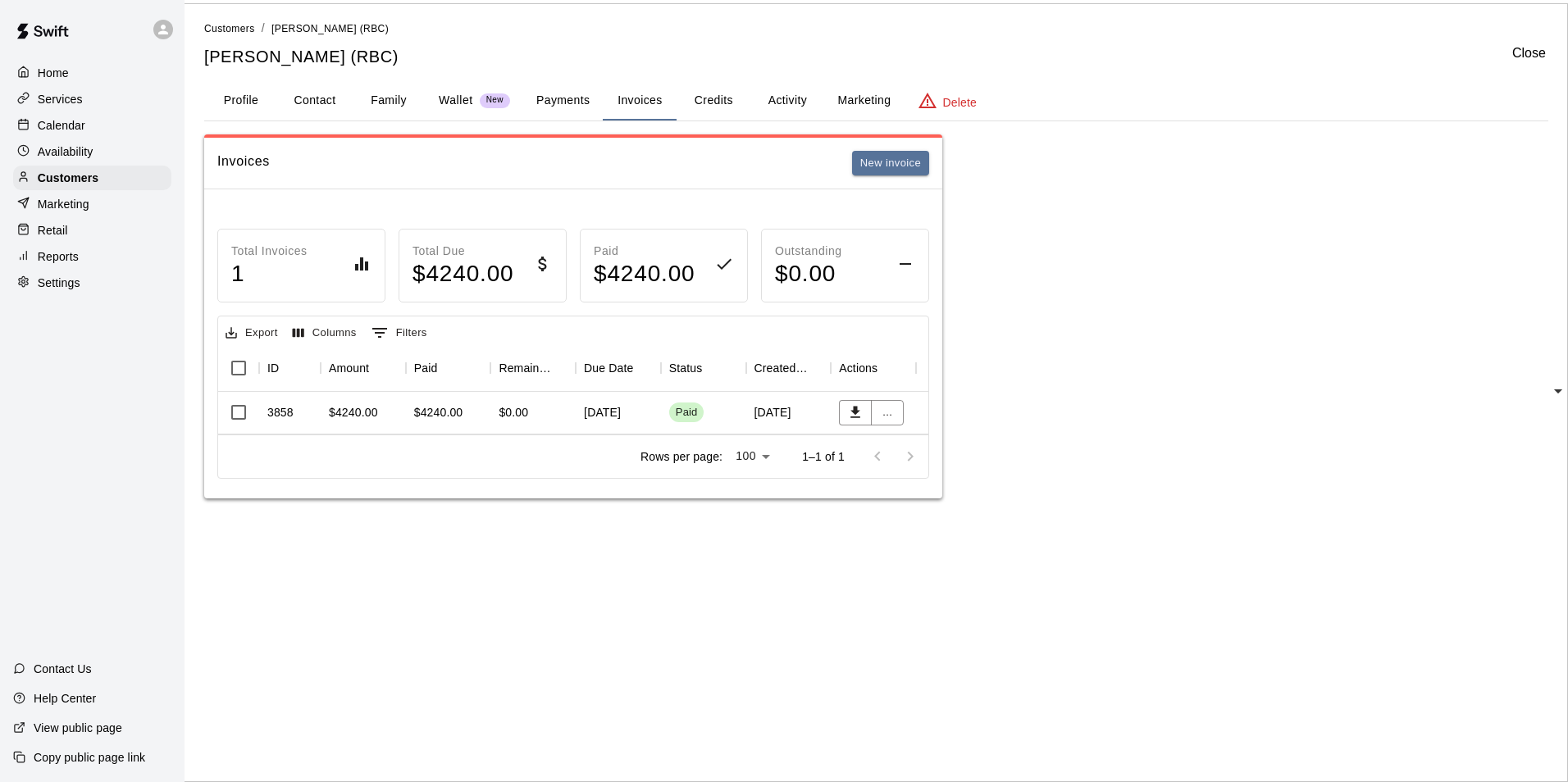
click at [26, 572] on icon "Close" at bounding box center [16, 582] width 20 height 20
